Goal: Transaction & Acquisition: Purchase product/service

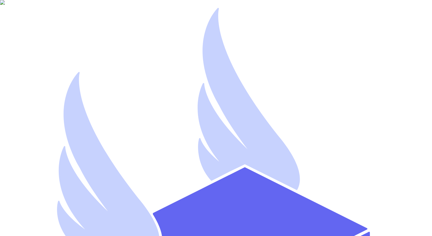
type input "mutahhar.ahmad+9@thryftship.com"
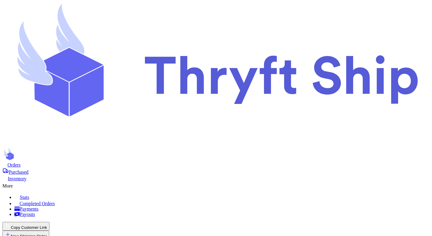
scroll to position [95, 0]
click at [49, 231] on button "New Shipping Order" at bounding box center [25, 235] width 47 height 9
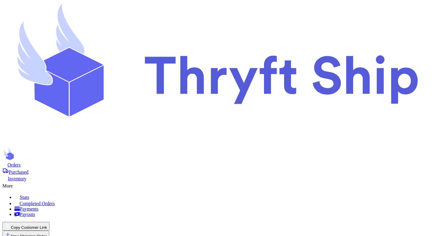
type input "t"
type input "te"
type input "tes"
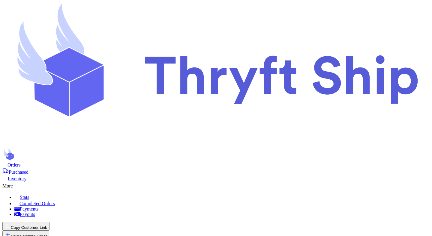
type input "testa"
type input "Mutahhar"
type input "Ahmad"
type input "mutahhar.ahmad+2@thryftship.com"
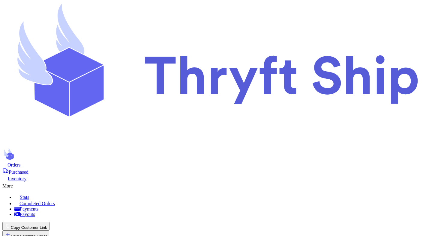
type input "1234 South Temple Street"
type input "New York"
select select "NY"
type input "85223"
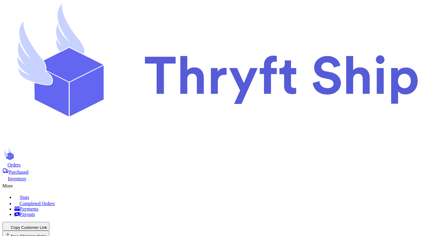
type input "20"
type input "1"
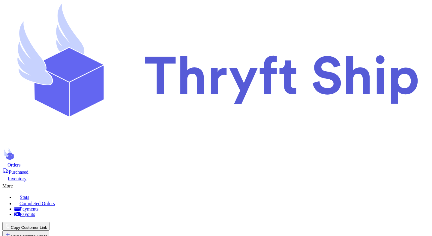
type input "4"
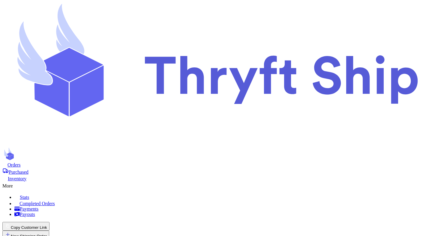
checkbox input "true"
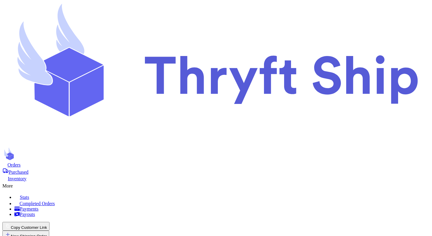
scroll to position [0, 0]
click at [49, 231] on button "New Shipping Order" at bounding box center [25, 235] width 47 height 9
type input "t"
type input "te"
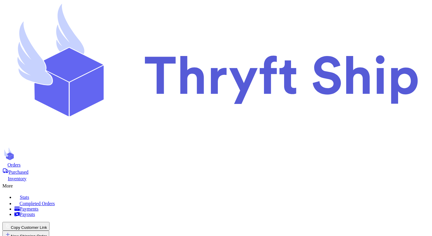
type input "testing"
type input "Mutahhar"
type input "Ahmad"
type input "mutahhar.ahmad+2@thryftship.com"
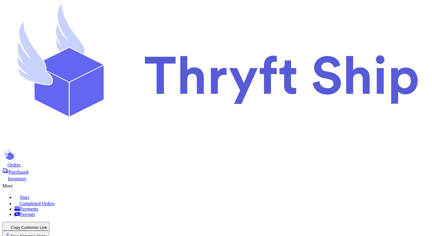
type input "1234 South Temple Street"
type input "Salt Lake City"
select select "UT"
type input "84116"
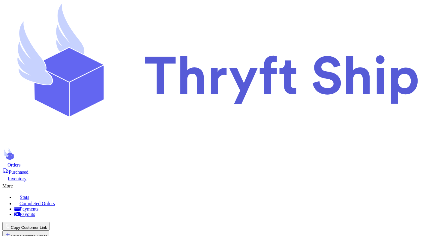
type input "2"
type input "1"
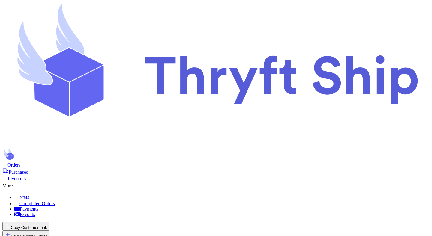
type input "1"
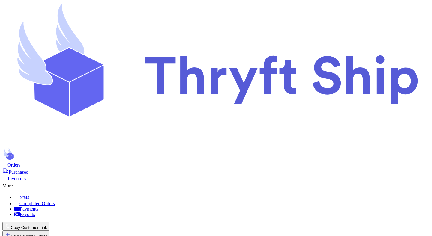
type input "2"
type input "3"
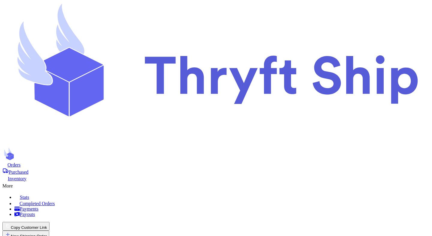
checkbox input "false"
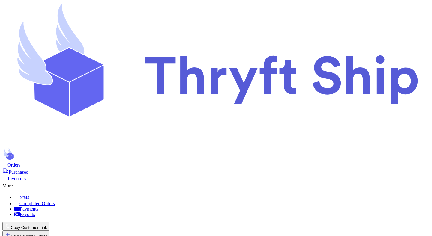
checkbox input "false"
checkbox input "true"
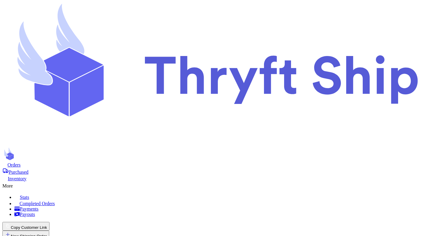
click at [28, 170] on span "Purchased" at bounding box center [19, 172] width 20 height 5
